Goal: Check status

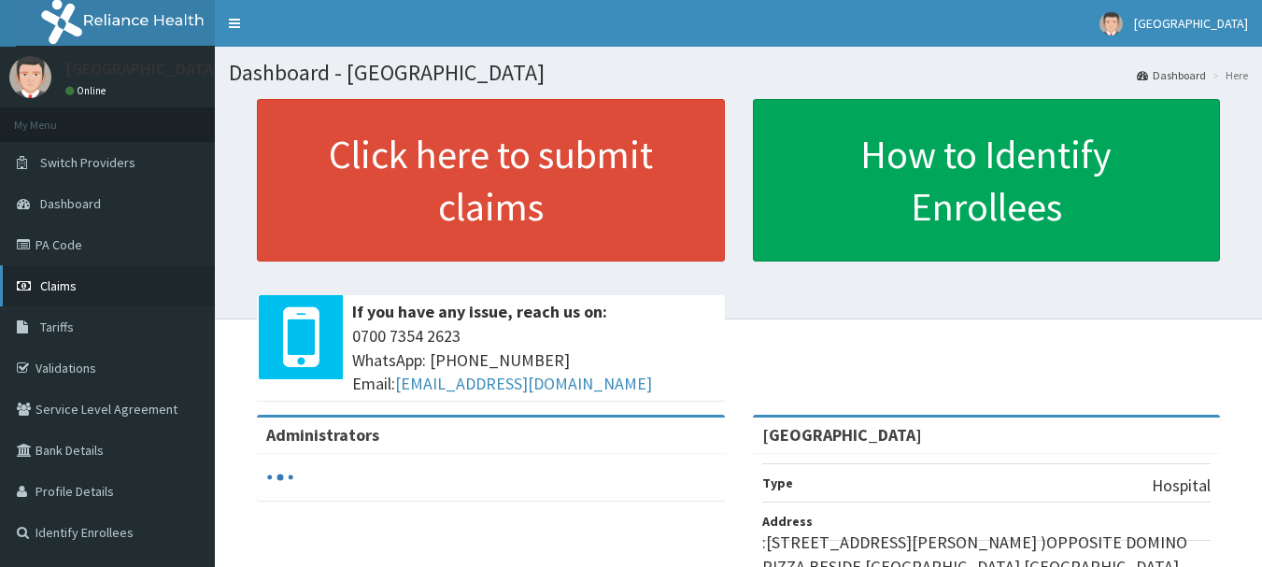
click at [43, 300] on link "Claims" at bounding box center [107, 285] width 215 height 41
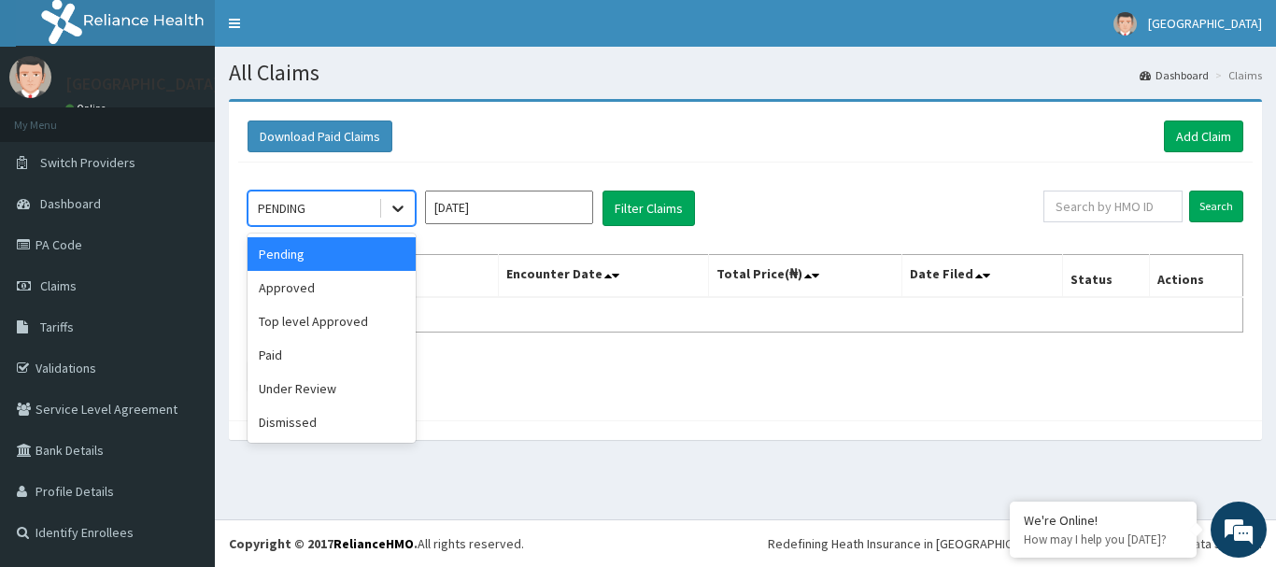
click at [390, 203] on icon at bounding box center [397, 208] width 19 height 19
click at [267, 345] on div "Paid" at bounding box center [331, 355] width 168 height 34
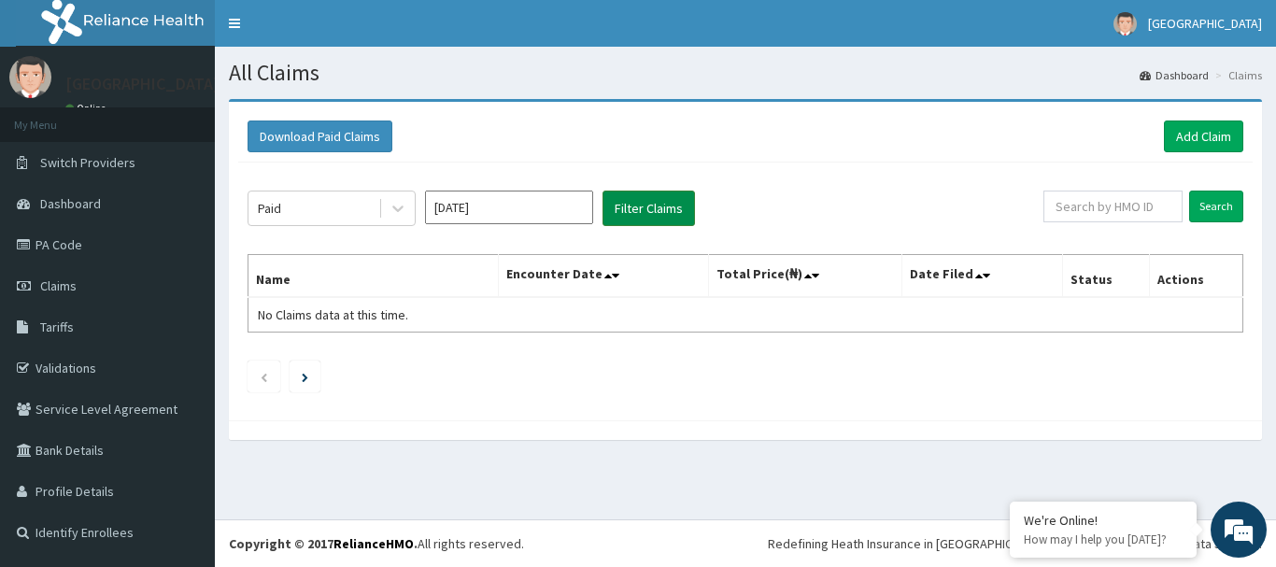
click at [656, 209] on button "Filter Claims" at bounding box center [648, 207] width 92 height 35
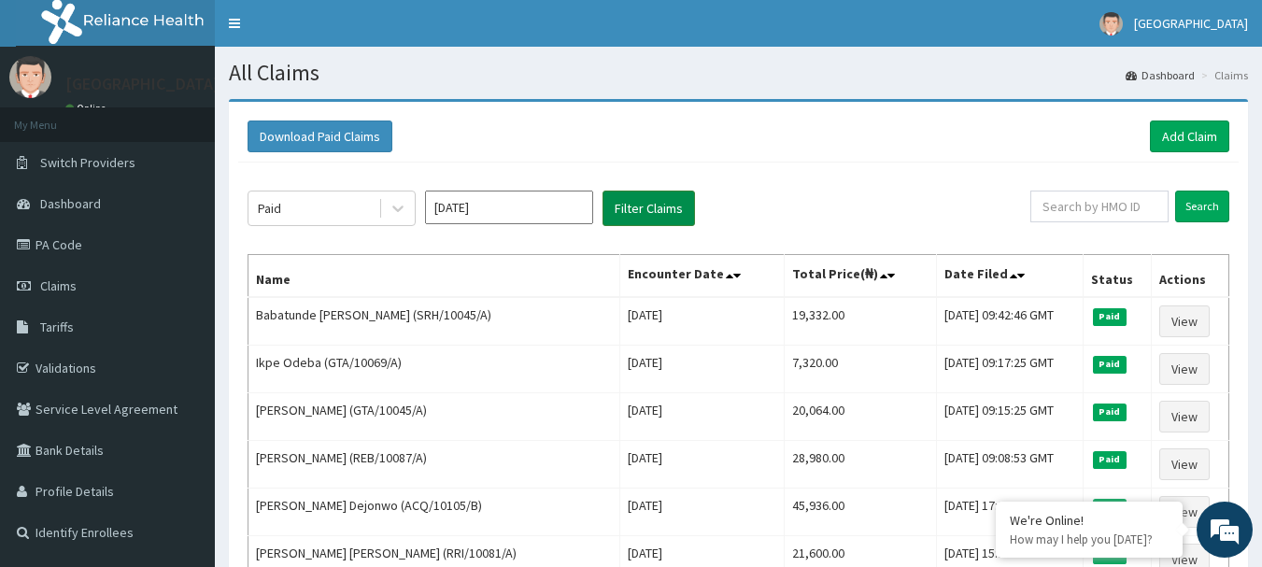
click at [656, 209] on button "Filter Claims" at bounding box center [648, 207] width 92 height 35
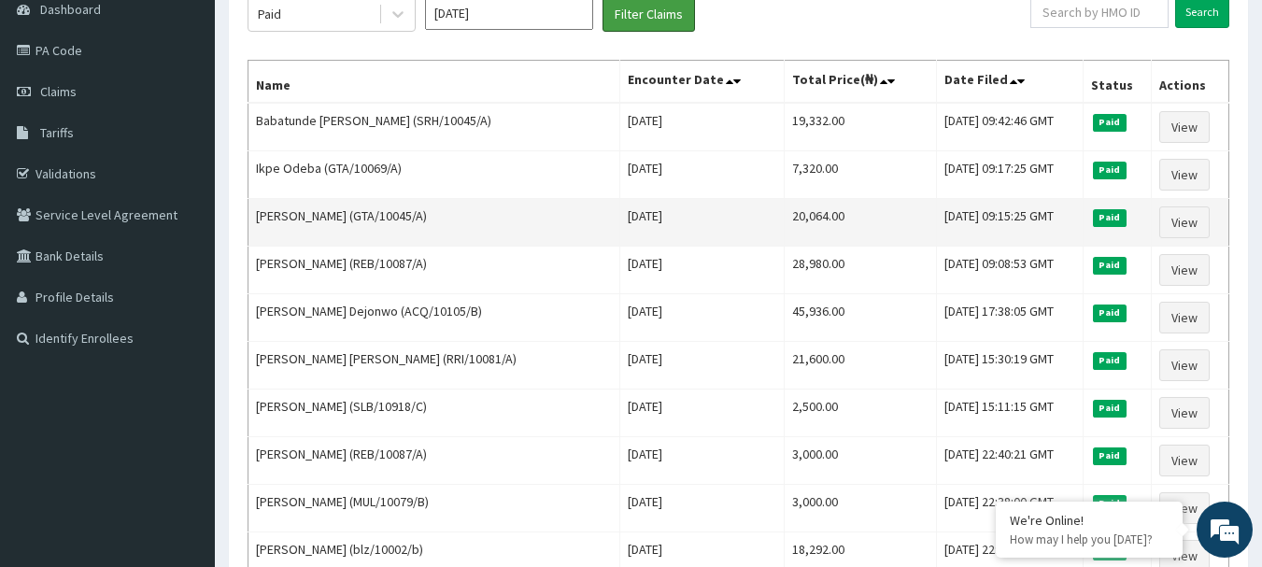
scroll to position [192, 0]
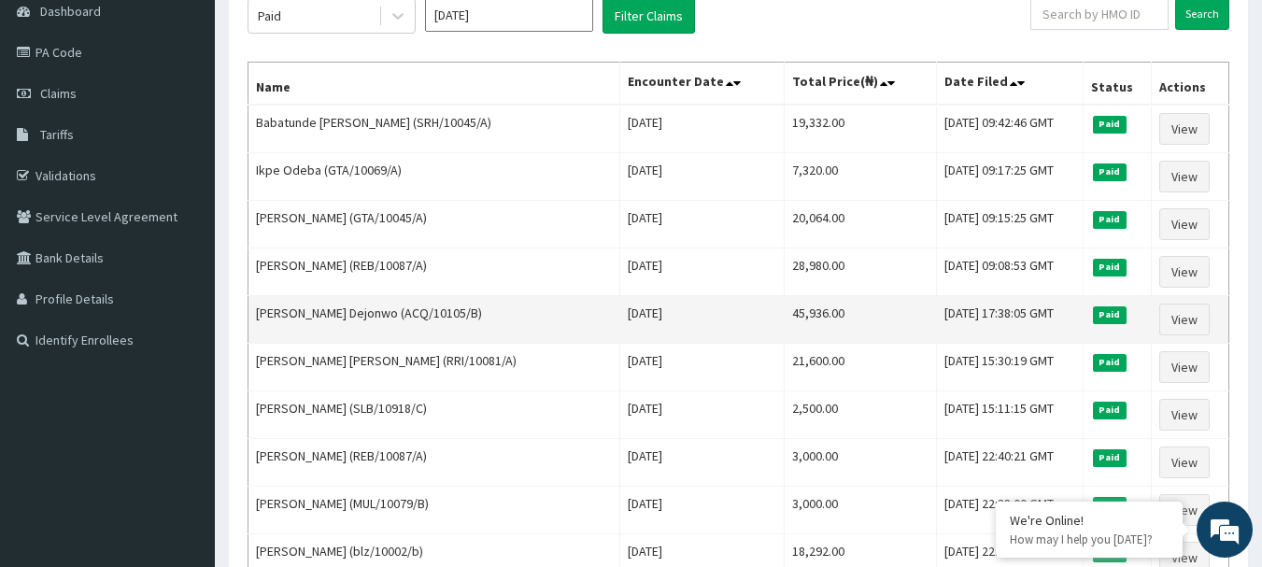
click at [452, 340] on td "[PERSON_NAME] Dejonwo (ACQ/10105/B)" at bounding box center [434, 320] width 372 height 48
